Goal: Task Accomplishment & Management: Complete application form

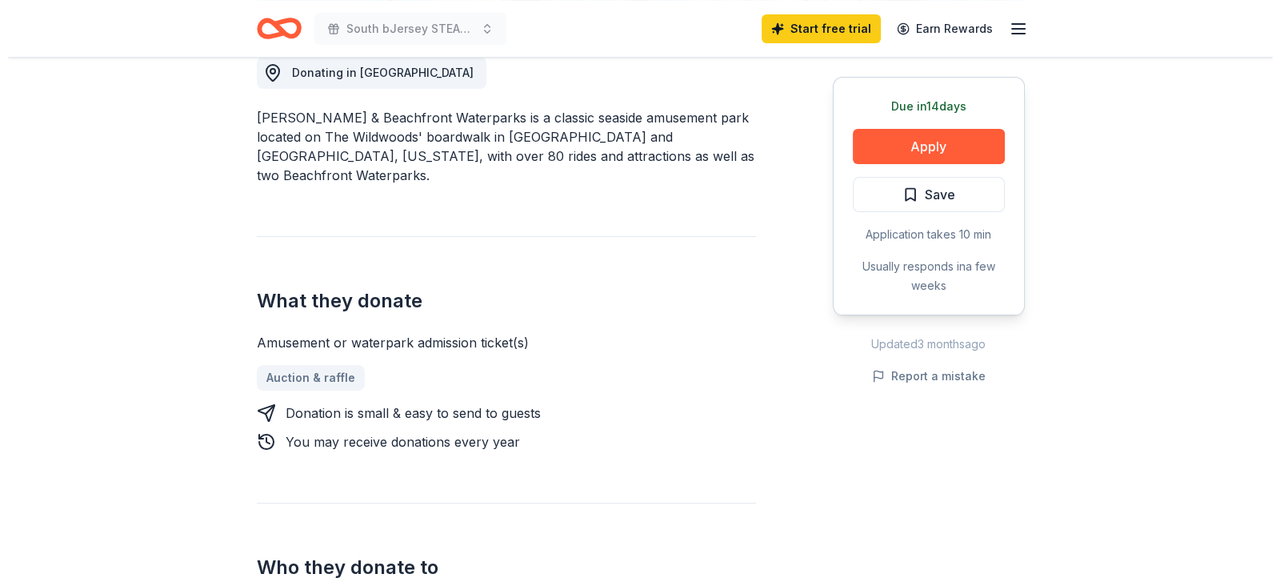
scroll to position [500, 0]
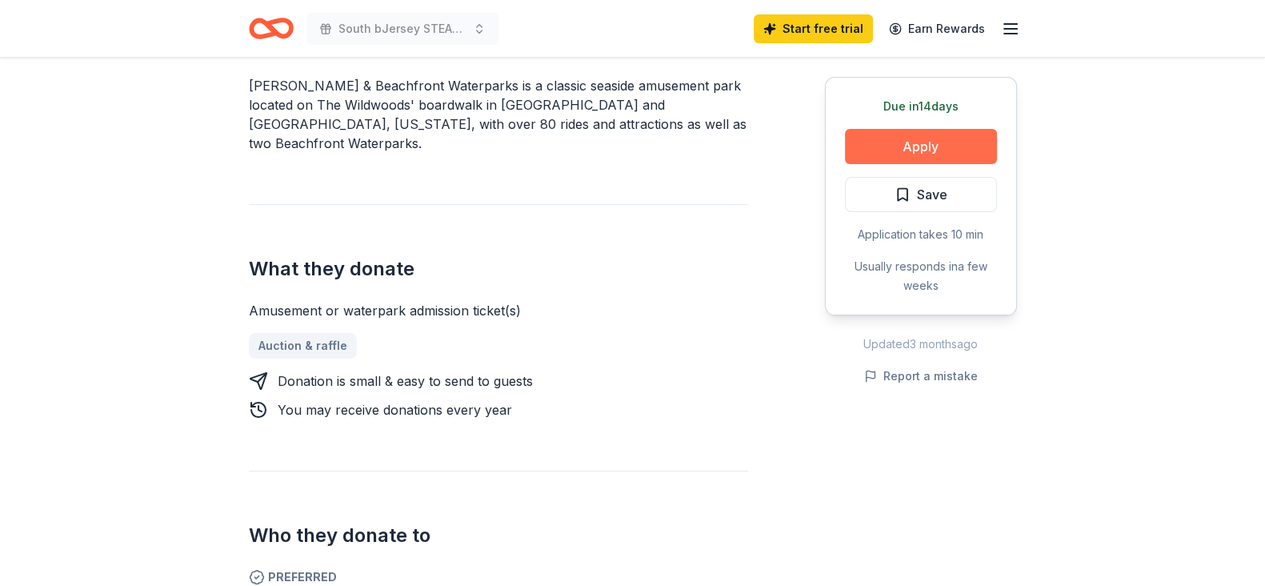
click at [979, 148] on button "Apply" at bounding box center [921, 146] width 152 height 35
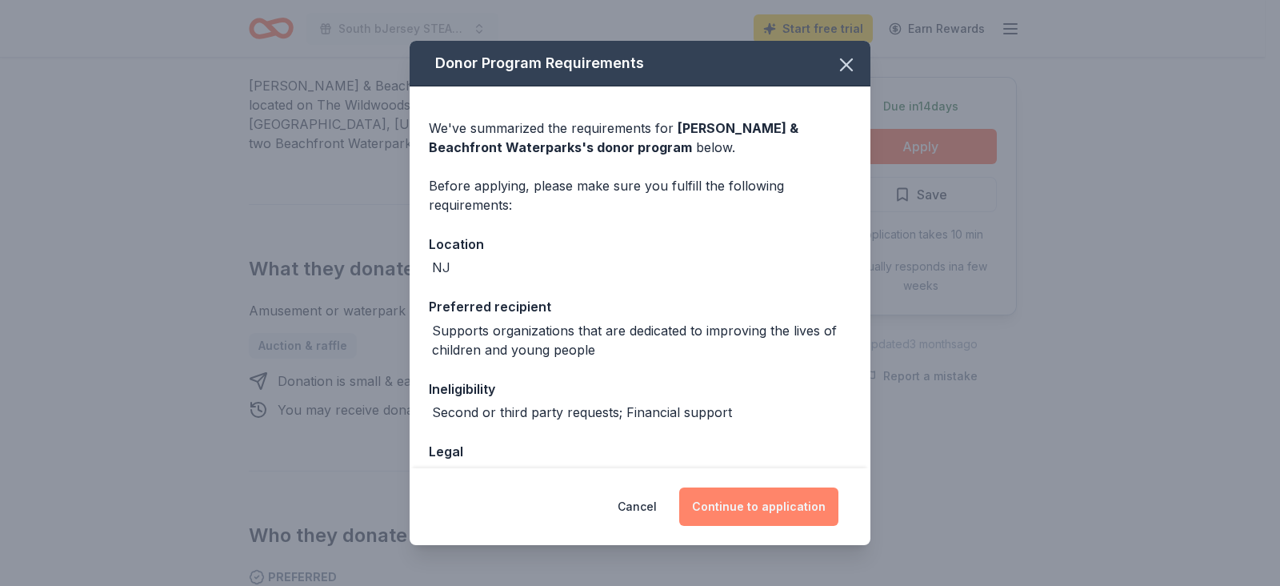
click at [750, 508] on button "Continue to application" at bounding box center [758, 506] width 159 height 38
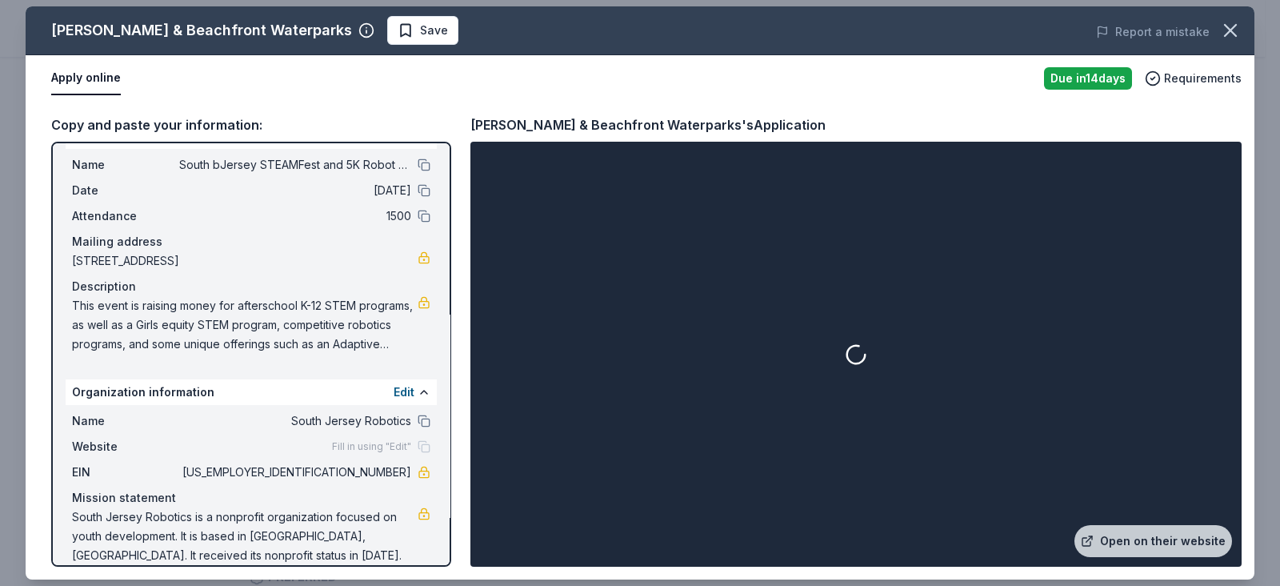
scroll to position [51, 0]
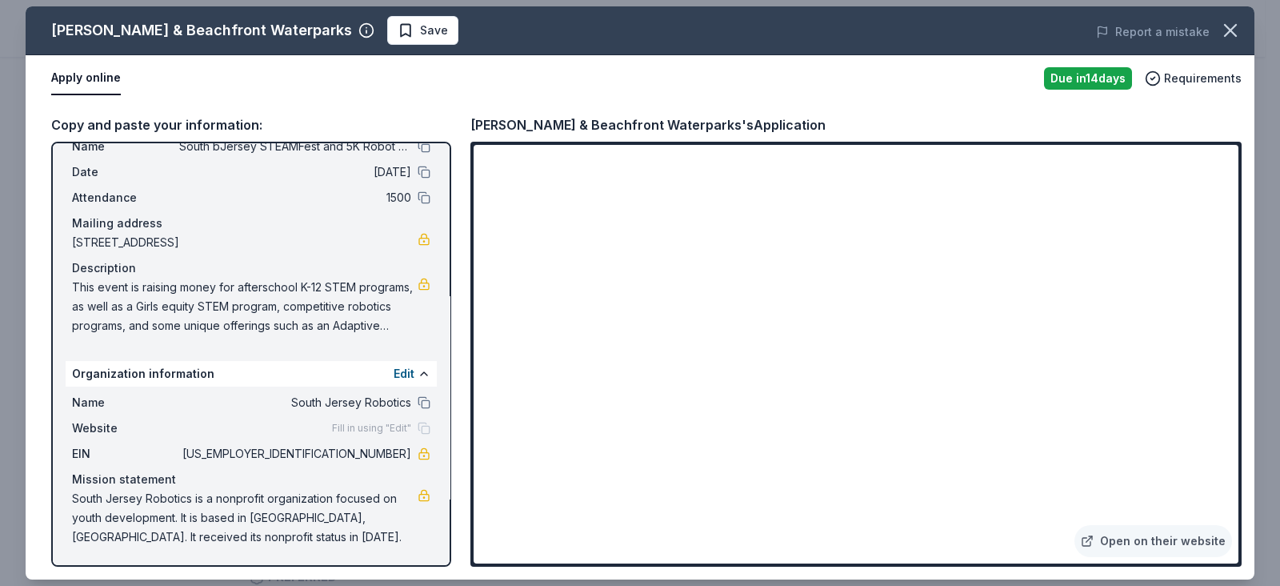
click at [268, 290] on span "This event is raising money for afterschool K-12 STEM programs, as well as a Gi…" at bounding box center [245, 307] width 346 height 58
click at [394, 374] on button "Edit" at bounding box center [404, 373] width 21 height 19
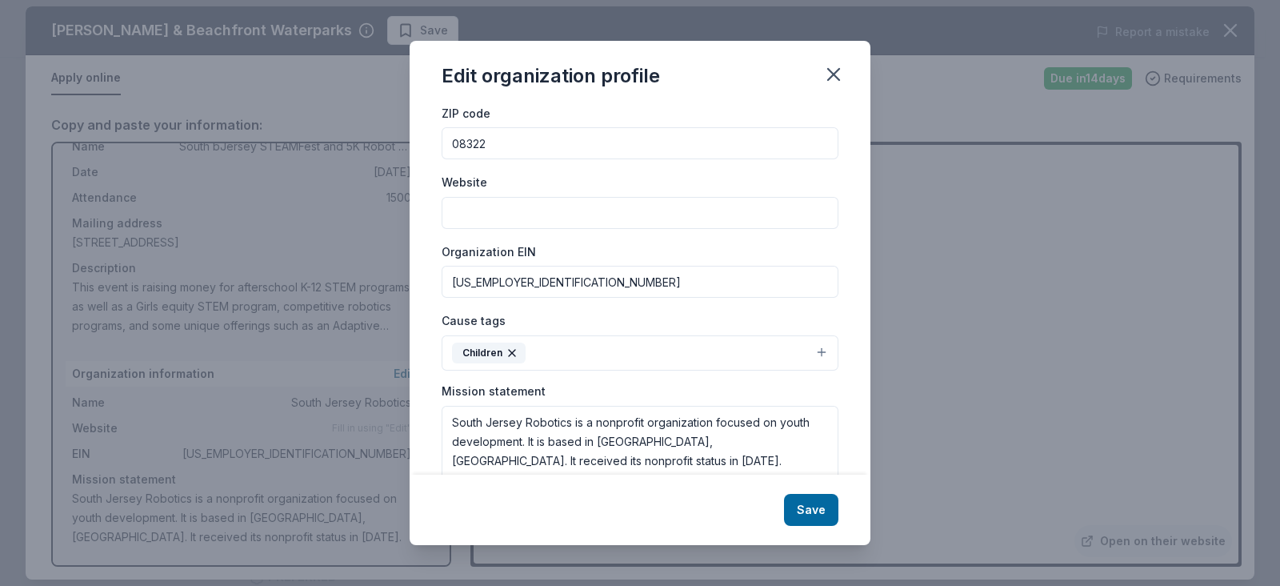
scroll to position [167, 0]
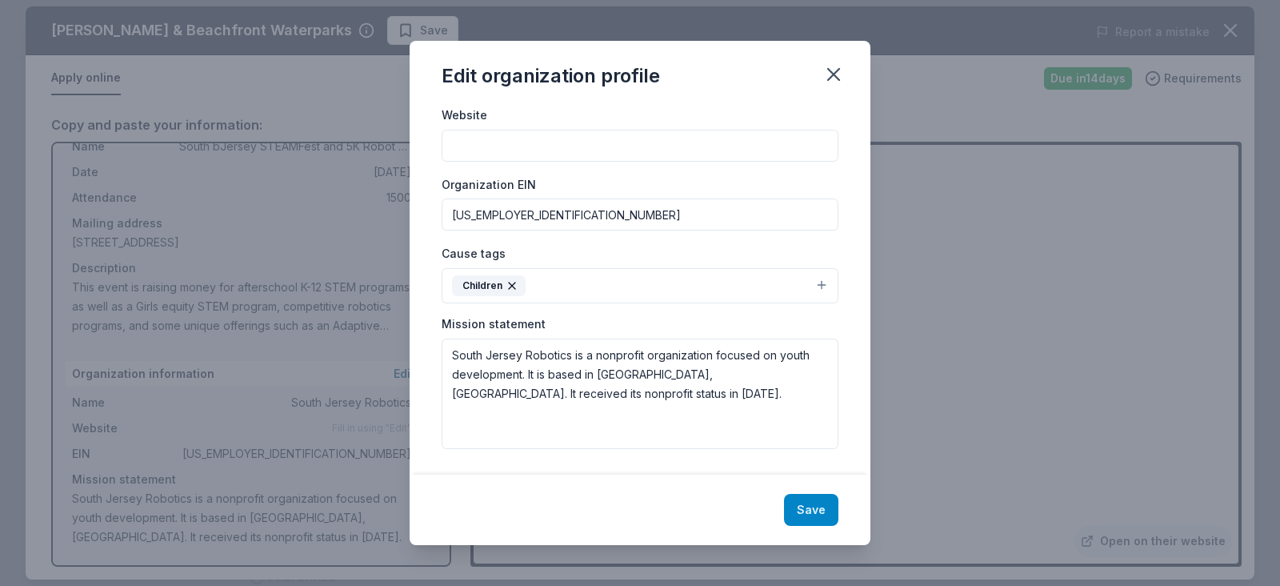
click at [819, 501] on button "Save" at bounding box center [811, 510] width 54 height 32
click at [820, 516] on div "Save" at bounding box center [640, 509] width 461 height 70
click at [842, 78] on div "Apply online" at bounding box center [541, 79] width 980 height 34
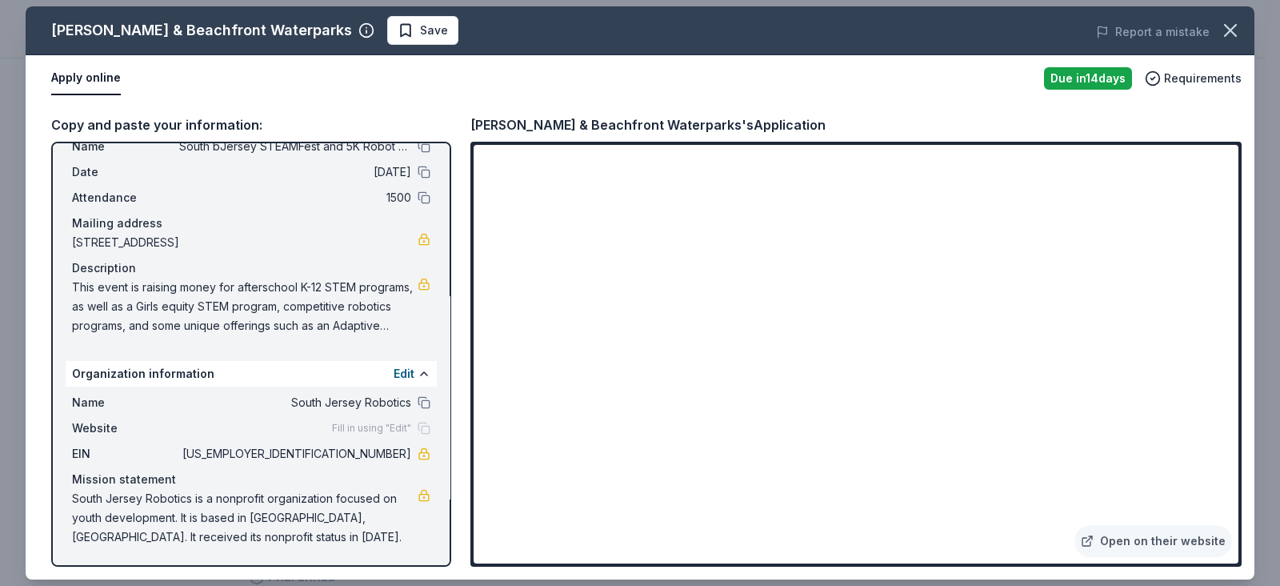
scroll to position [0, 0]
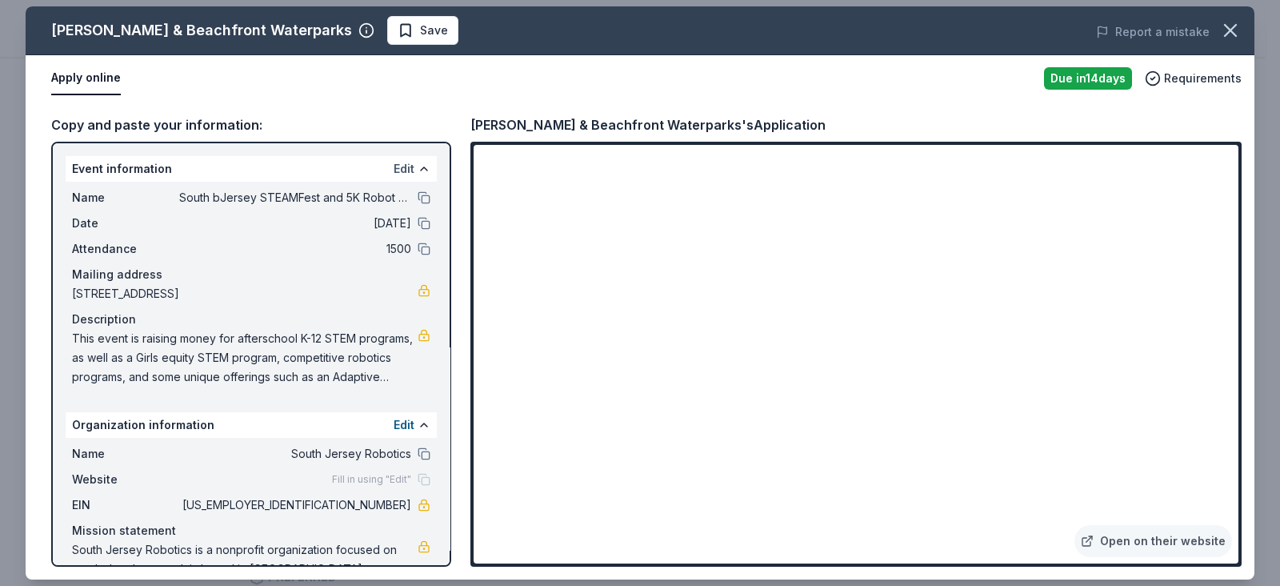
click at [394, 159] on button "Edit" at bounding box center [404, 168] width 21 height 19
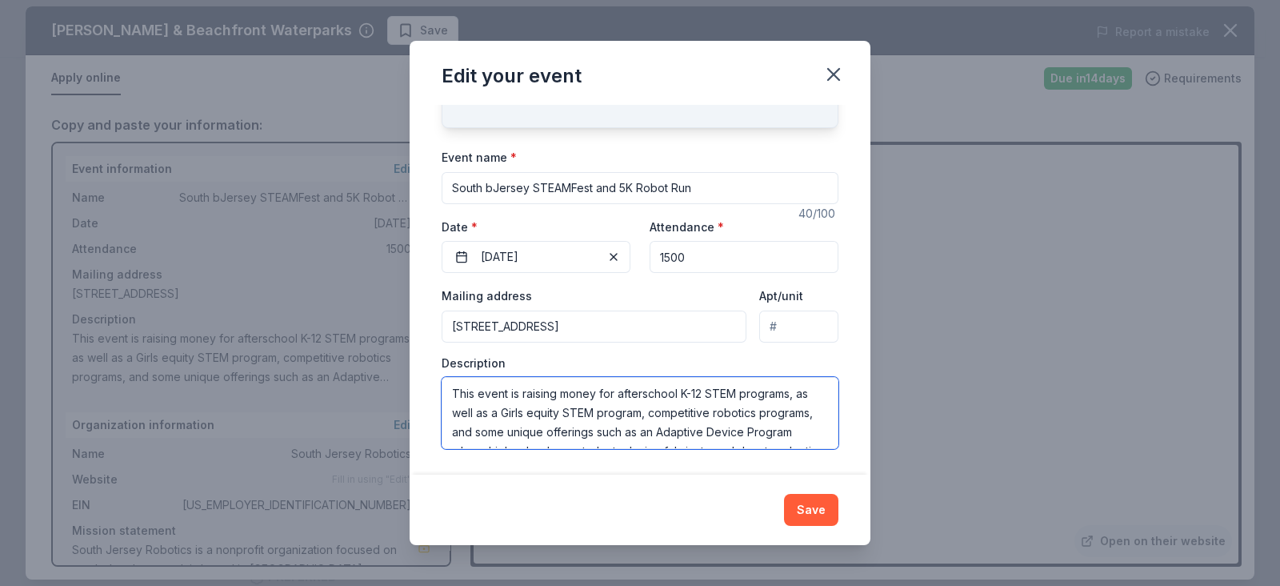
drag, startPoint x: 685, startPoint y: 433, endPoint x: 430, endPoint y: 358, distance: 265.8
click at [430, 358] on div "Changes made here will update the Event too. Update donors you've applied to Le…" at bounding box center [640, 290] width 461 height 370
click at [818, 510] on button "Save" at bounding box center [811, 510] width 54 height 32
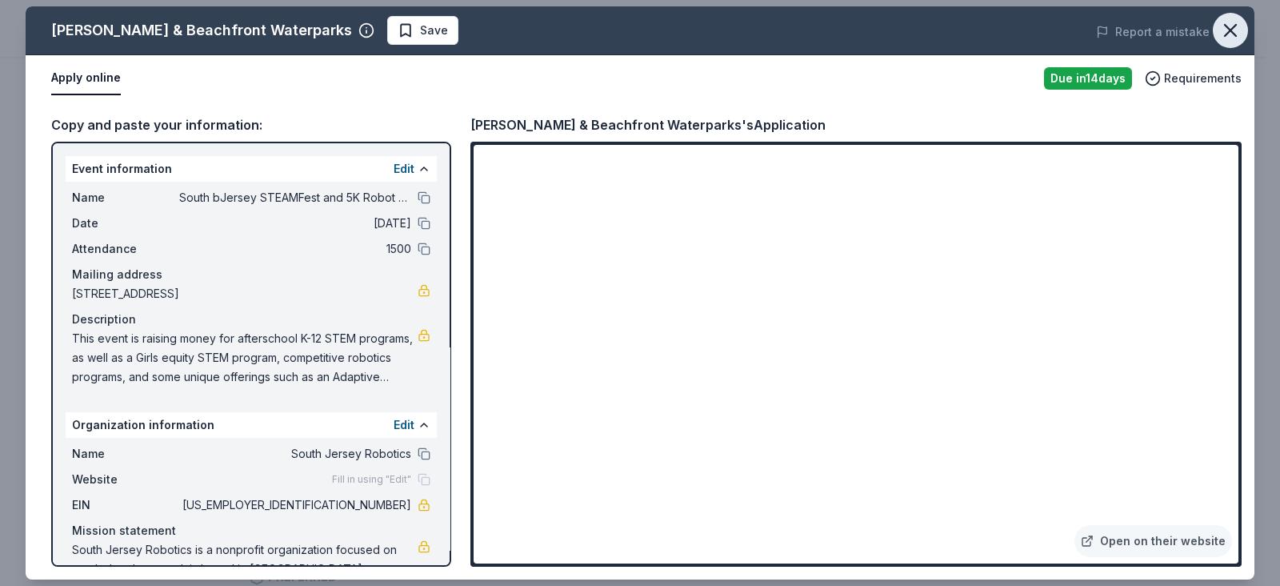
click at [1225, 36] on icon "button" at bounding box center [1230, 30] width 11 height 11
